Goal: Check status: Check status

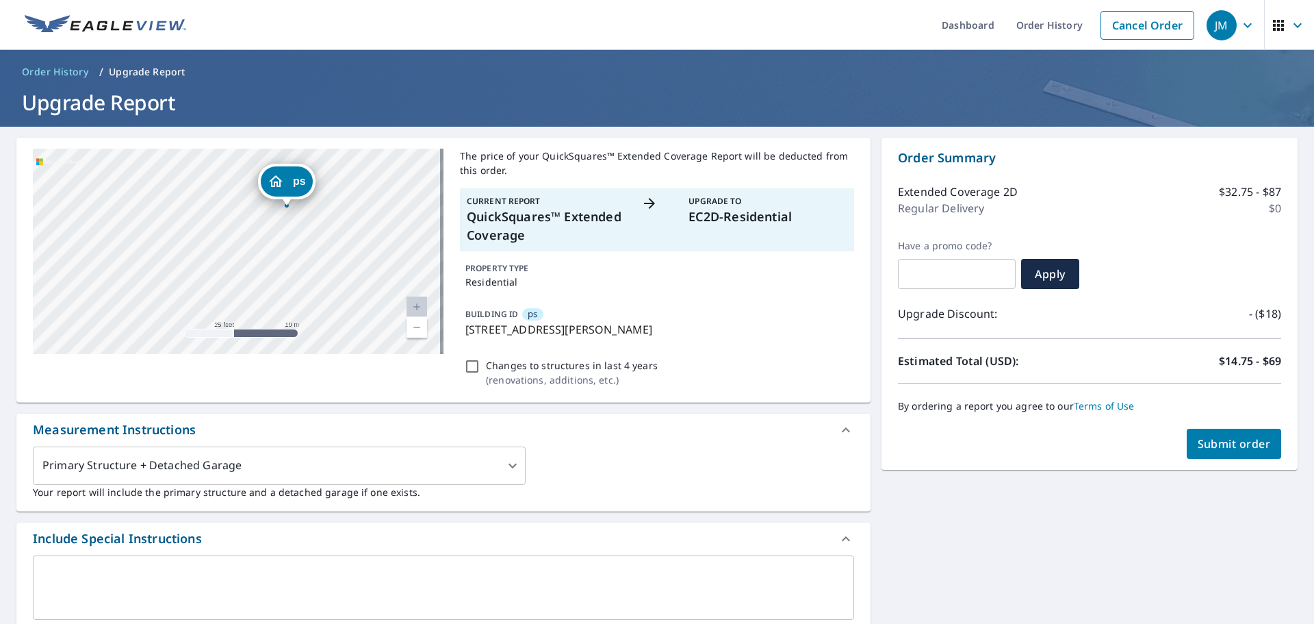
drag, startPoint x: 258, startPoint y: 284, endPoint x: 334, endPoint y: 165, distance: 141.3
click at [334, 165] on div "ps [STREET_ADDRESS][PERSON_NAME]" at bounding box center [238, 251] width 411 height 205
drag, startPoint x: 353, startPoint y: 268, endPoint x: 324, endPoint y: 306, distance: 47.8
click at [324, 306] on div "ps [STREET_ADDRESS][PERSON_NAME]" at bounding box center [238, 251] width 411 height 205
click at [1198, 447] on span "Submit order" at bounding box center [1234, 443] width 73 height 15
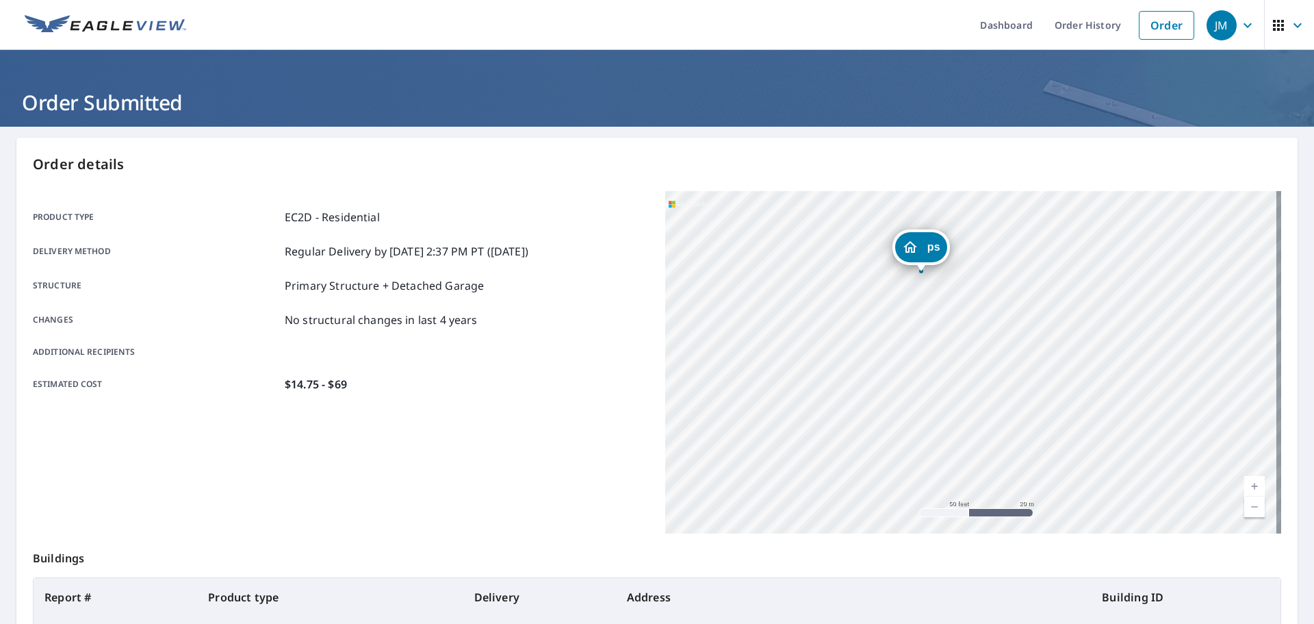
drag, startPoint x: 1021, startPoint y: 317, endPoint x: 993, endPoint y: 398, distance: 85.9
click at [993, 398] on div "ps [STREET_ADDRESS][PERSON_NAME]" at bounding box center [973, 362] width 616 height 342
drag, startPoint x: 995, startPoint y: 346, endPoint x: 987, endPoint y: 366, distance: 21.2
click at [990, 359] on div "ps [STREET_ADDRESS][PERSON_NAME]" at bounding box center [973, 362] width 616 height 342
drag, startPoint x: 987, startPoint y: 366, endPoint x: 983, endPoint y: 376, distance: 11.1
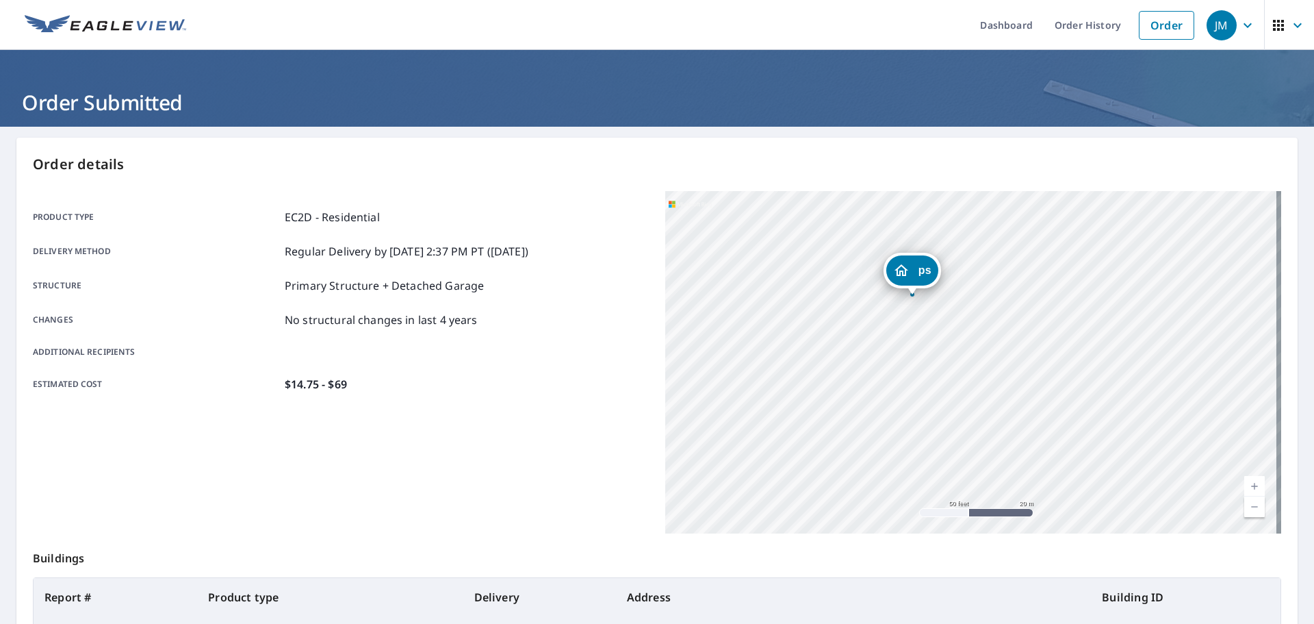
click at [983, 376] on div "ps [STREET_ADDRESS][PERSON_NAME]" at bounding box center [973, 362] width 616 height 342
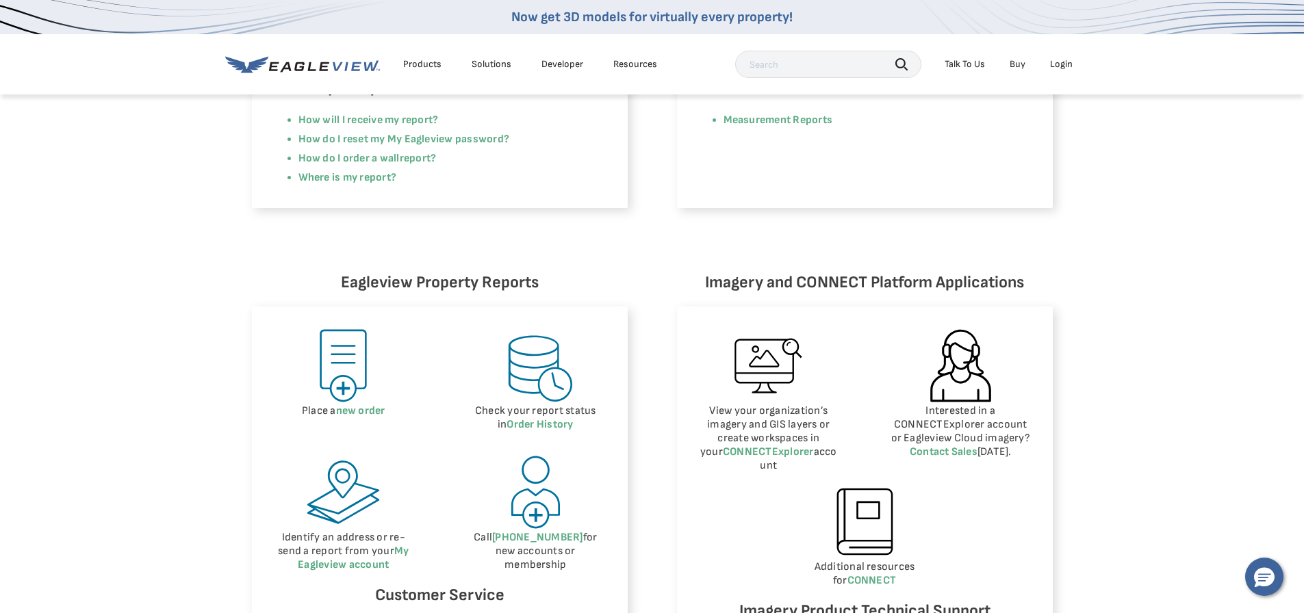
scroll to position [479, 0]
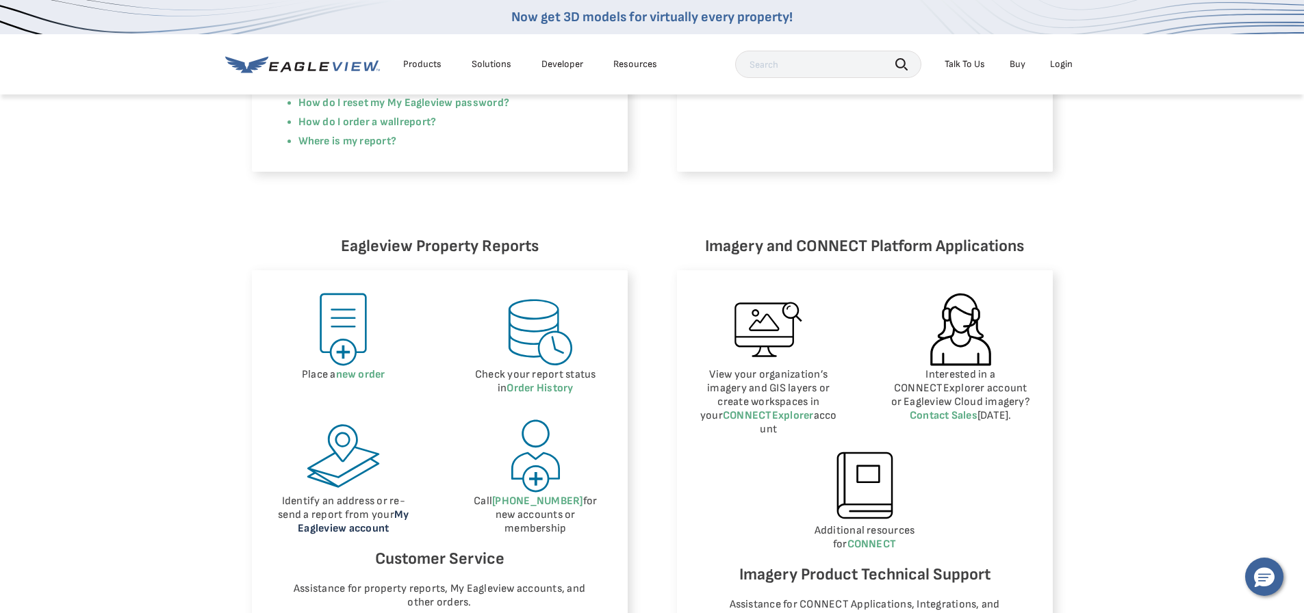
click at [332, 532] on link "My Eagleview account" at bounding box center [353, 522] width 111 height 27
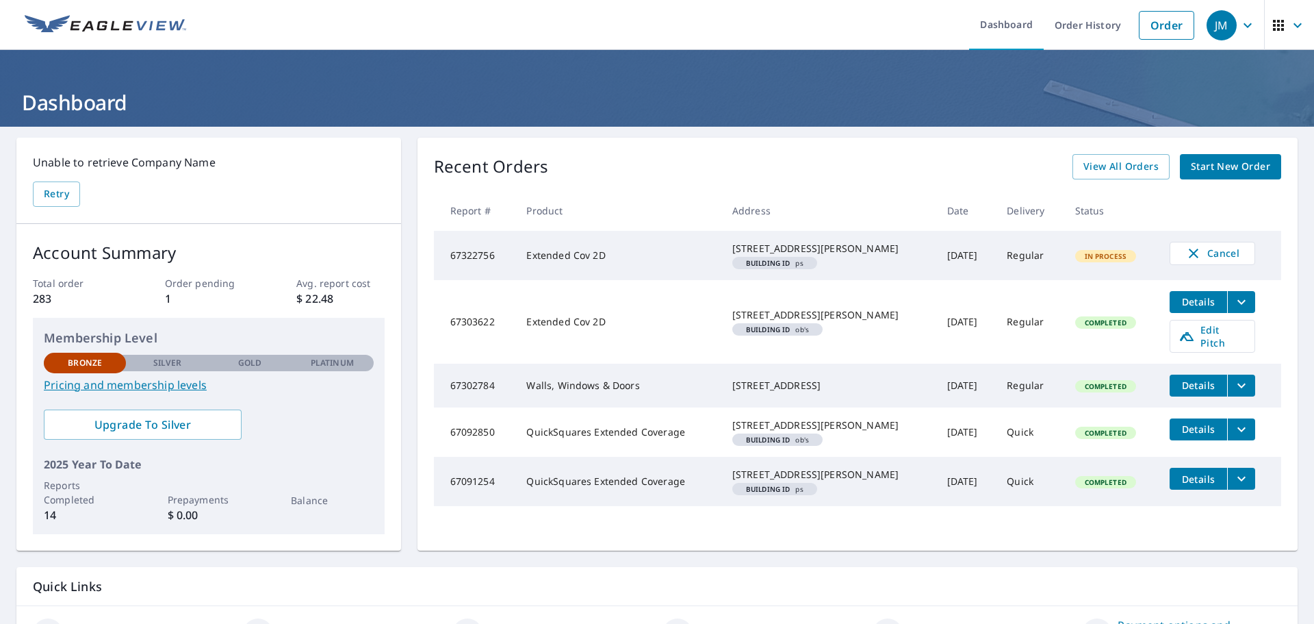
click at [1234, 310] on icon "filesDropdownBtn-67303622" at bounding box center [1242, 302] width 16 height 16
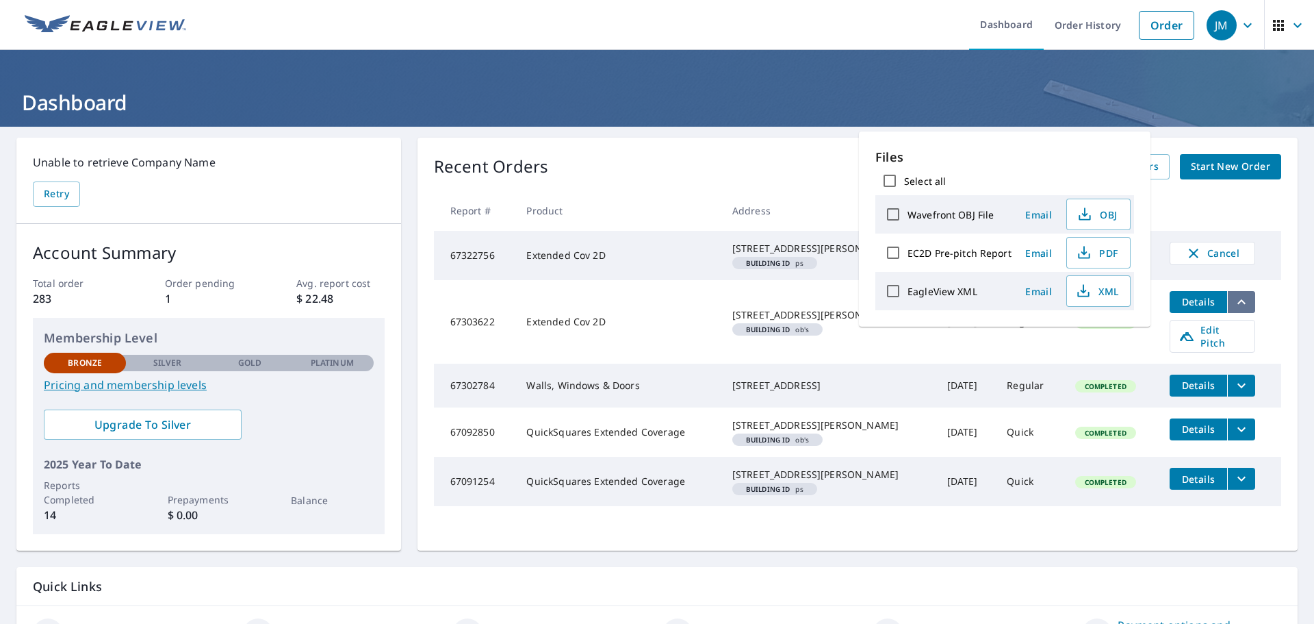
click at [1234, 310] on icon "filesDropdownBtn-67303622" at bounding box center [1242, 302] width 16 height 16
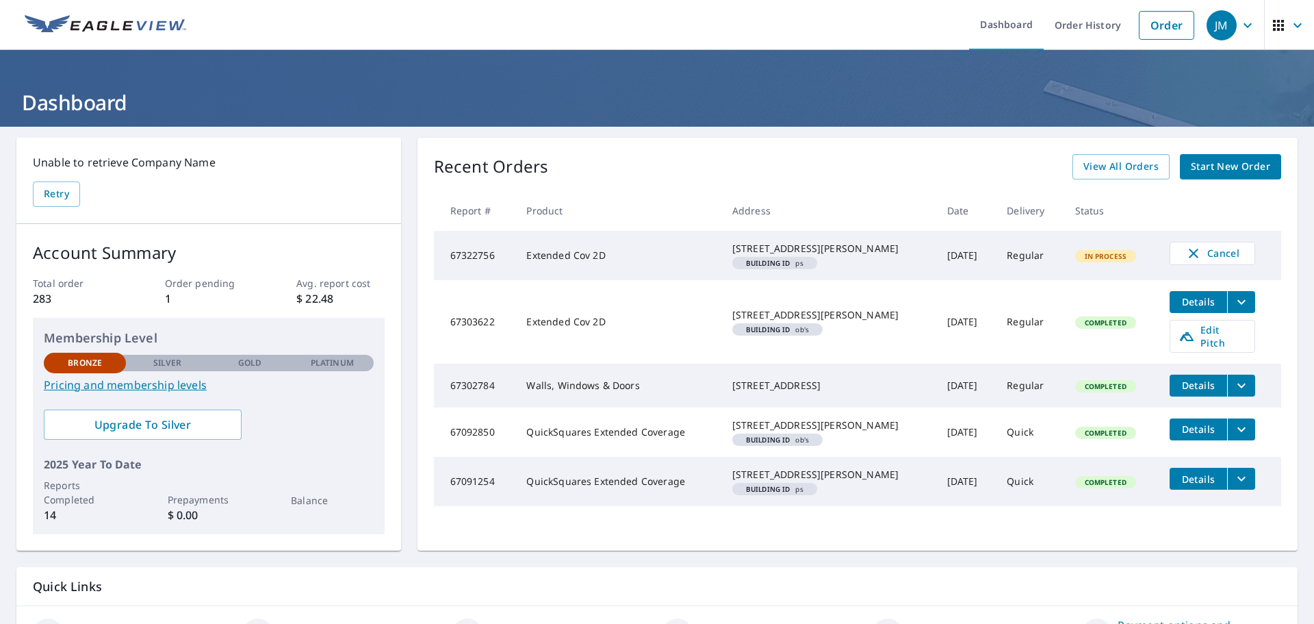
click at [1234, 310] on icon "filesDropdownBtn-67303622" at bounding box center [1242, 302] width 16 height 16
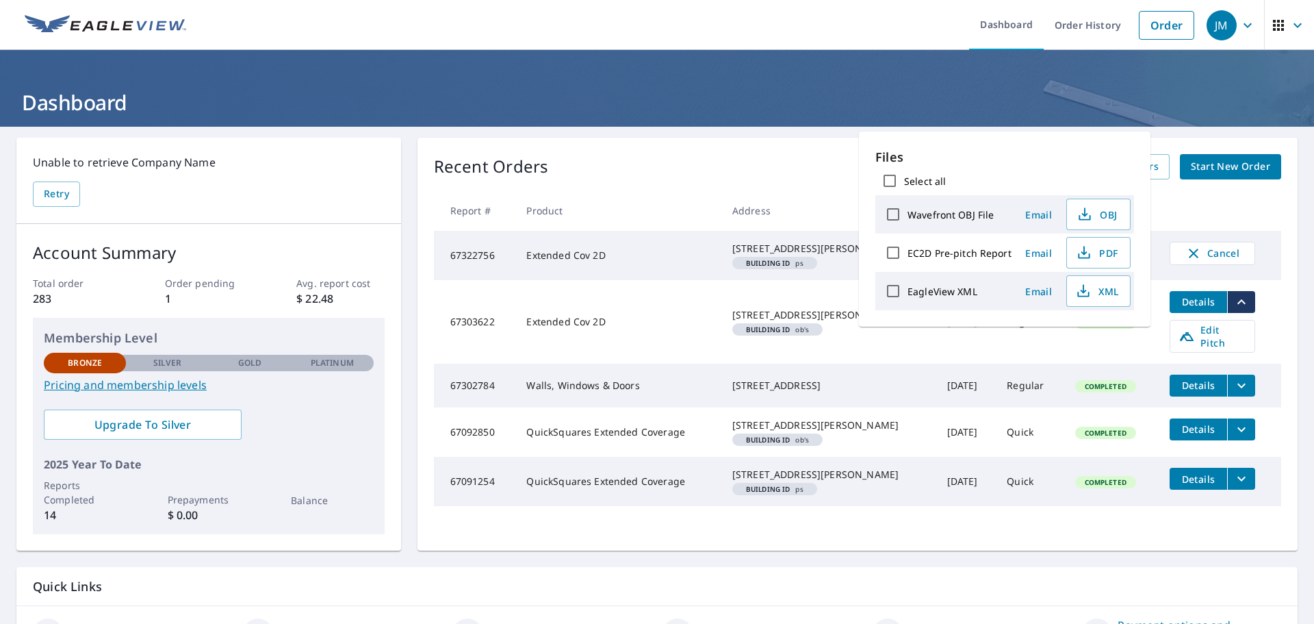
click at [628, 341] on td "Extended Cov 2D" at bounding box center [618, 322] width 205 height 84
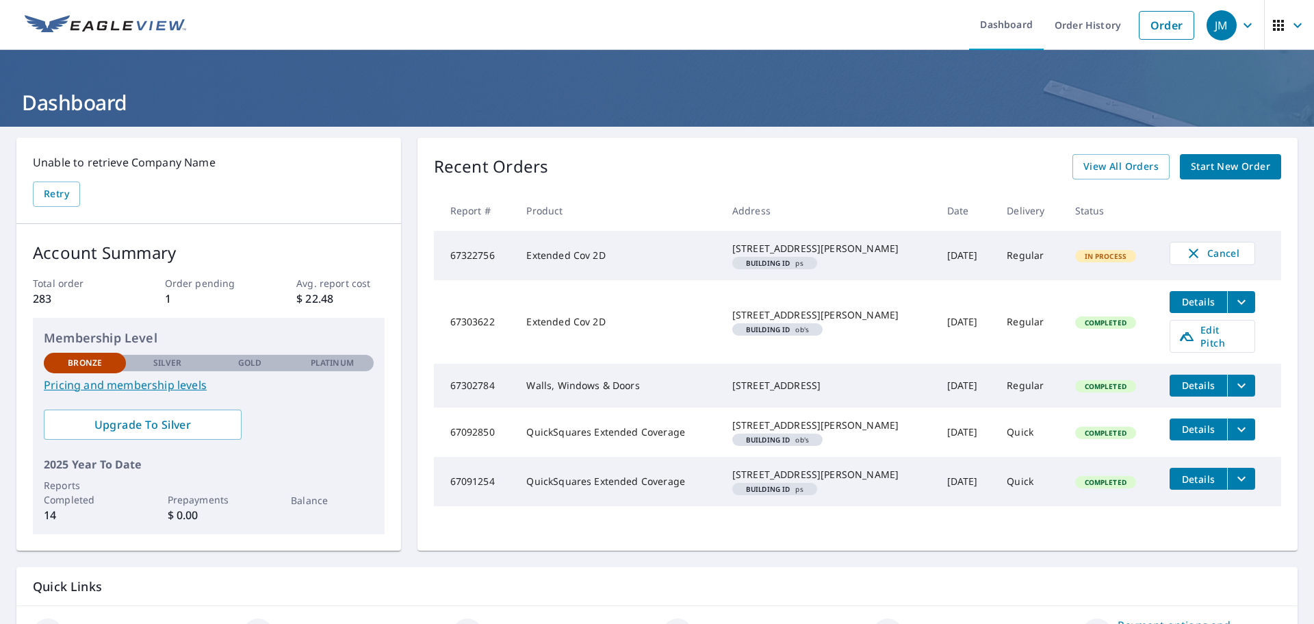
click at [458, 329] on td "67303622" at bounding box center [475, 322] width 82 height 84
click at [554, 346] on td "Extended Cov 2D" at bounding box center [618, 322] width 205 height 84
click at [1186, 308] on span "Details" at bounding box center [1198, 301] width 41 height 13
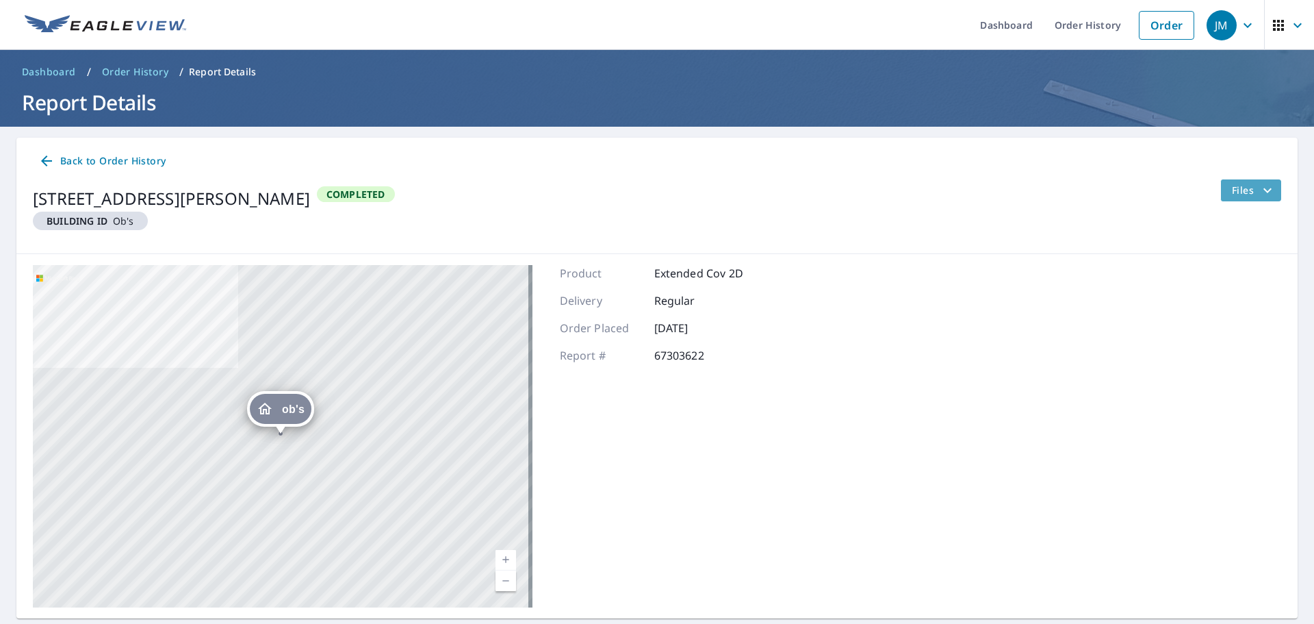
click at [1240, 190] on span "Files" at bounding box center [1254, 190] width 44 height 16
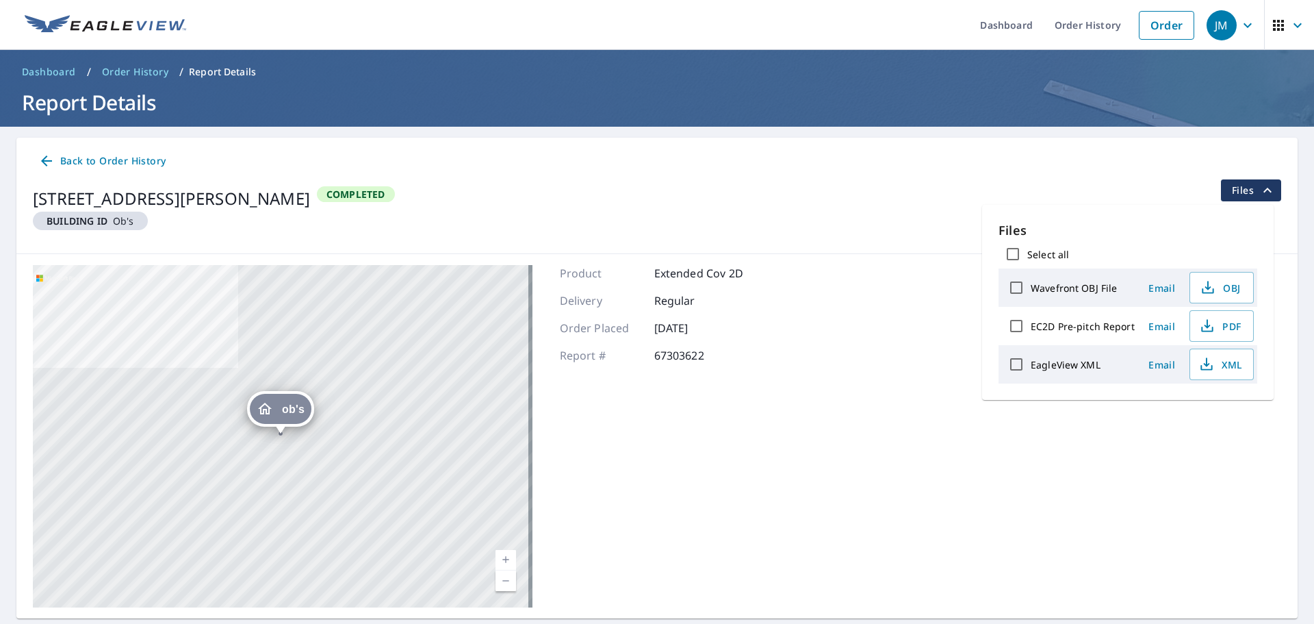
click at [847, 507] on div "ob's 25246 Fleck Rd Veneta, OR 97487 Aerial Road A standard road map Aerial A d…" at bounding box center [657, 436] width 1282 height 364
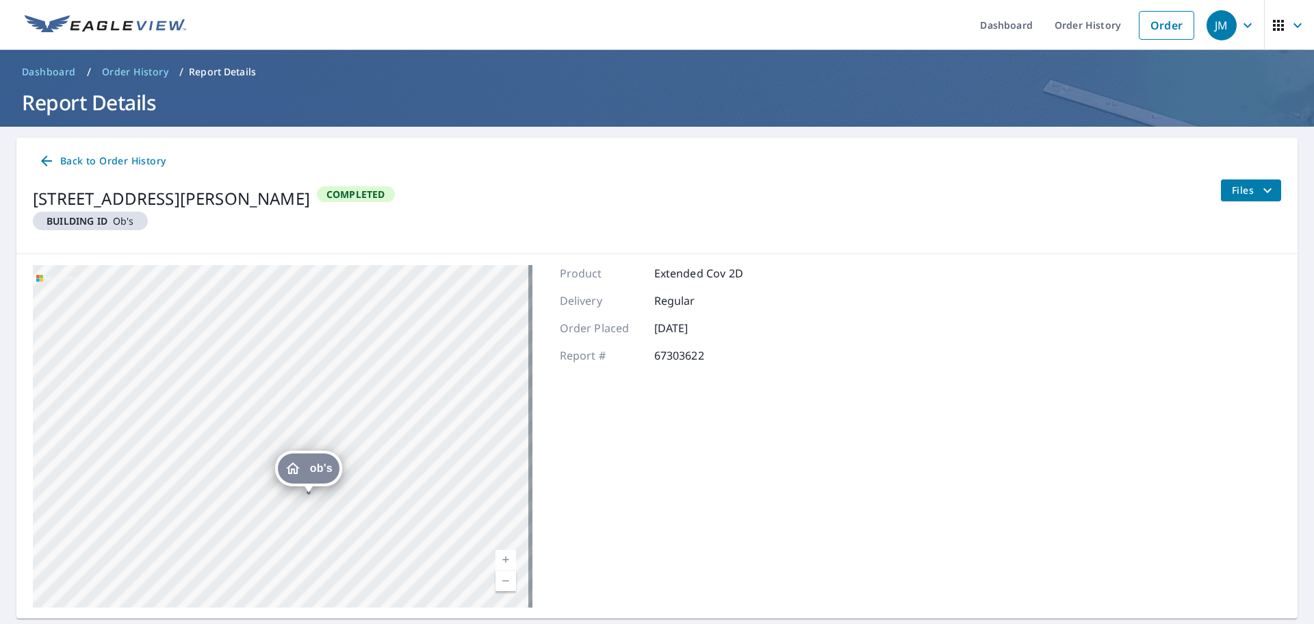
drag, startPoint x: 214, startPoint y: 418, endPoint x: 264, endPoint y: 478, distance: 78.7
click at [264, 478] on div "ob's 25246 Fleck Rd Veneta, OR 97487" at bounding box center [283, 436] width 500 height 342
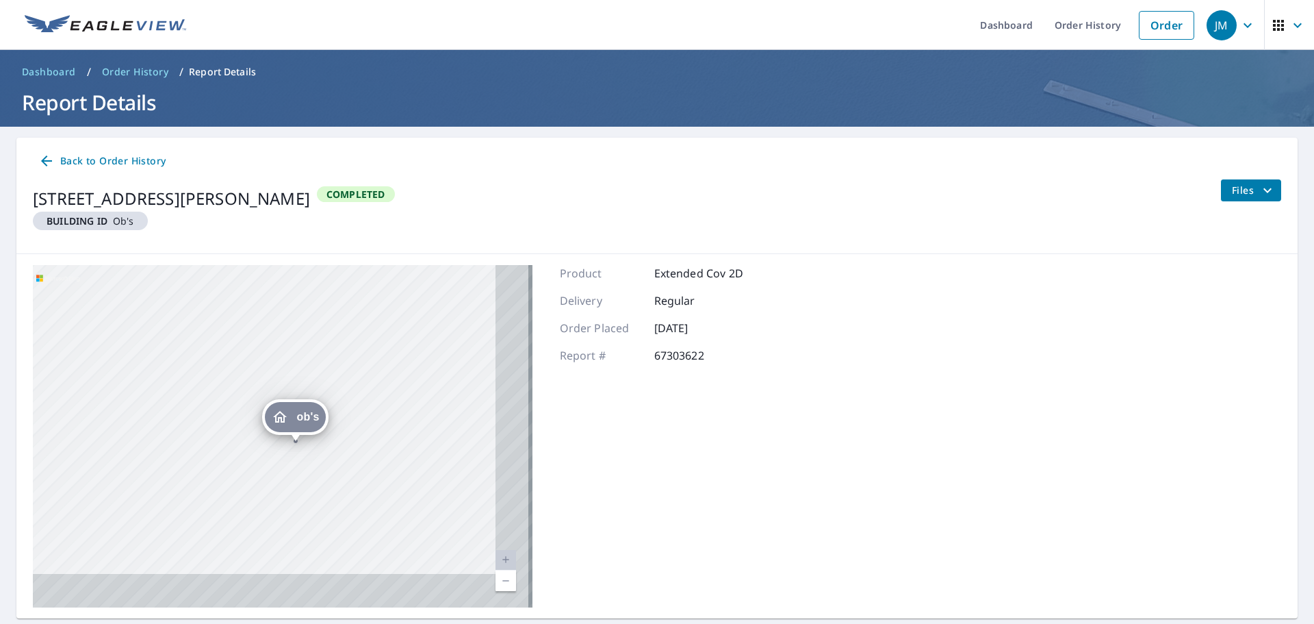
drag, startPoint x: 337, startPoint y: 487, endPoint x: 191, endPoint y: 342, distance: 205.3
click at [191, 342] on div "ob's 25246 Fleck Rd Veneta, OR 97487" at bounding box center [283, 436] width 500 height 342
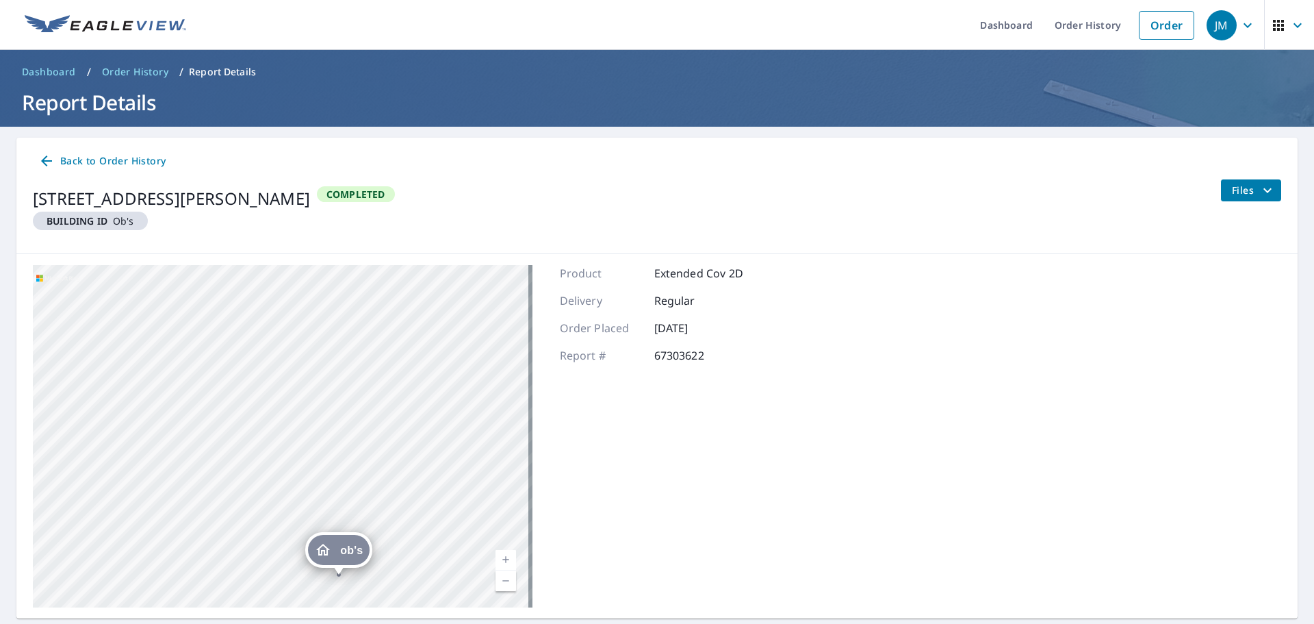
drag, startPoint x: 269, startPoint y: 486, endPoint x: 336, endPoint y: 543, distance: 87.9
click at [336, 543] on div "ob's" at bounding box center [339, 550] width 62 height 30
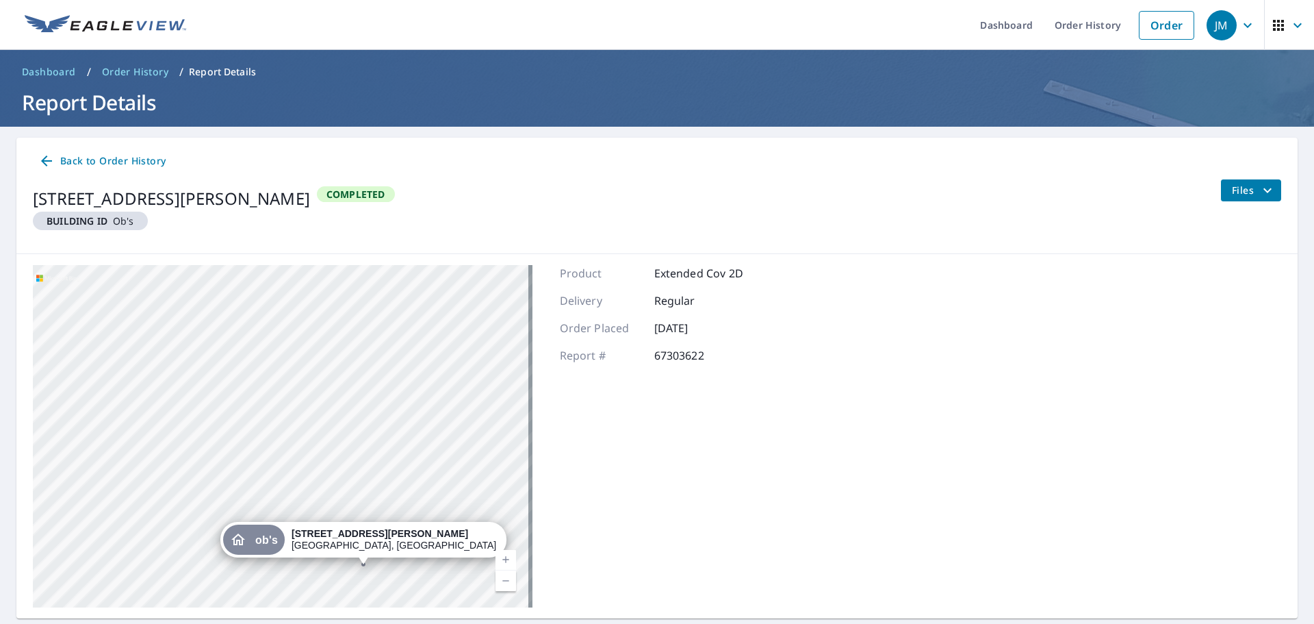
drag, startPoint x: 251, startPoint y: 437, endPoint x: 324, endPoint y: 540, distance: 126.7
click at [278, 540] on span "ob's" at bounding box center [266, 540] width 23 height 10
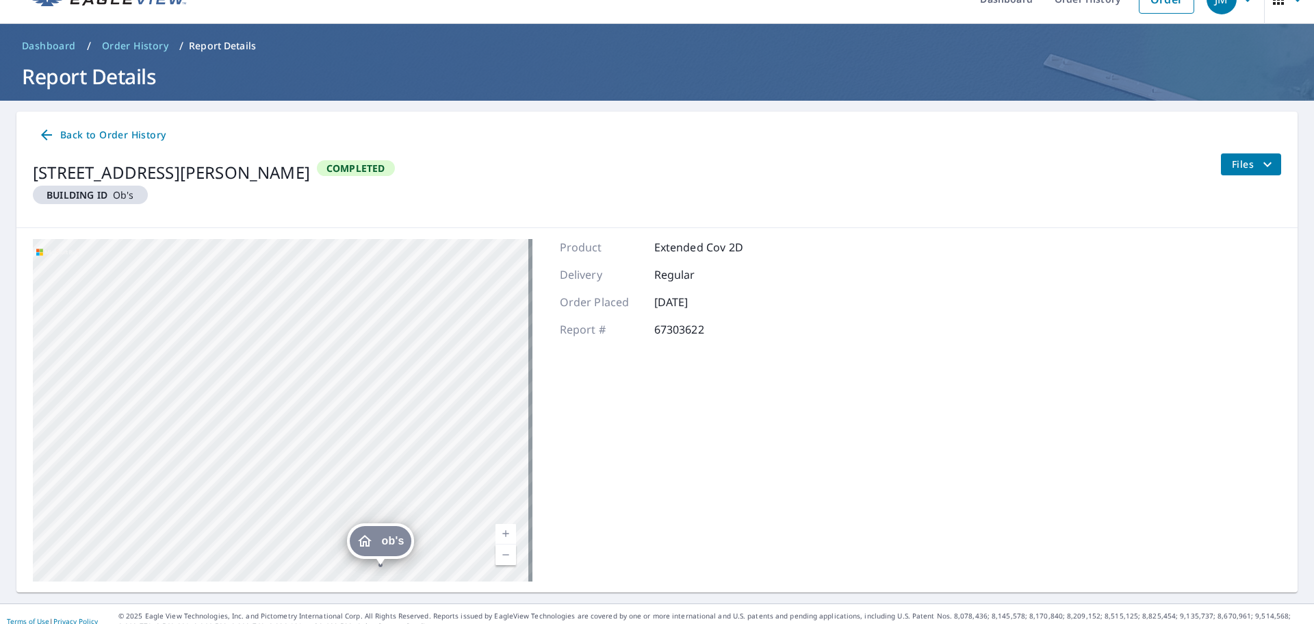
scroll to position [40, 0]
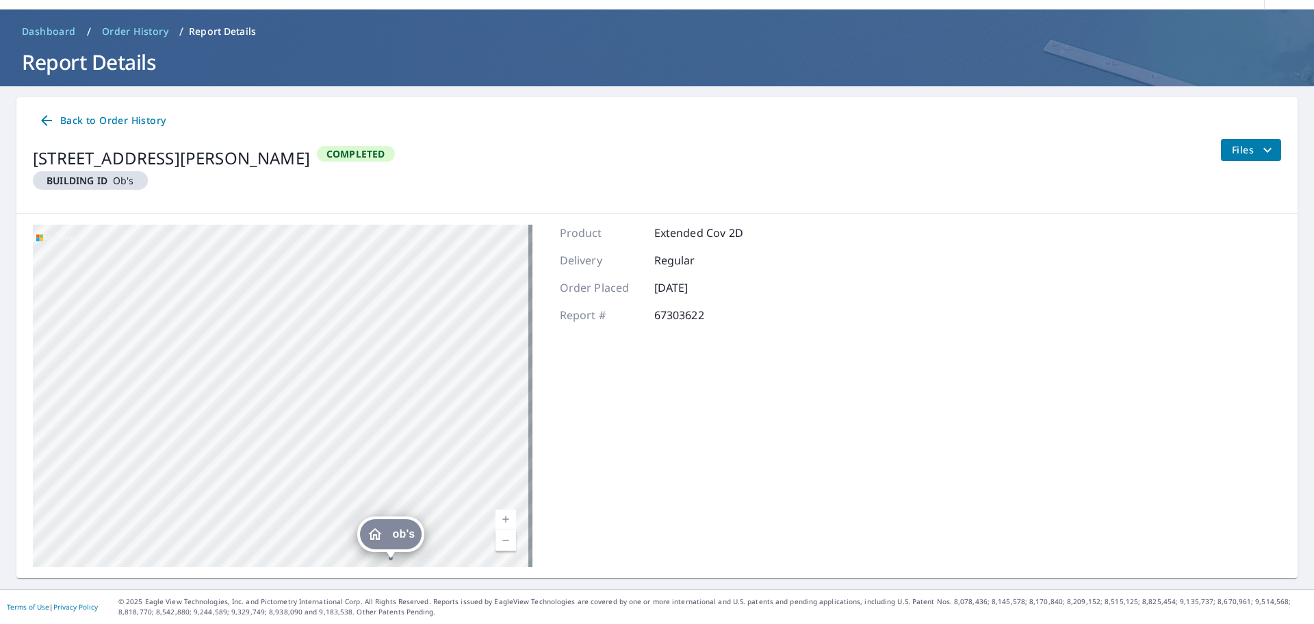
drag, startPoint x: 429, startPoint y: 463, endPoint x: 270, endPoint y: 260, distance: 258.0
click at [291, 279] on div "ob's 25246 Fleck Rd Veneta, OR 97487" at bounding box center [283, 396] width 500 height 342
drag, startPoint x: 270, startPoint y: 260, endPoint x: 333, endPoint y: 328, distance: 92.5
click at [333, 328] on div "ob's 25246 Fleck Rd Veneta, OR 97487" at bounding box center [283, 396] width 500 height 342
